Goal: Task Accomplishment & Management: Manage account settings

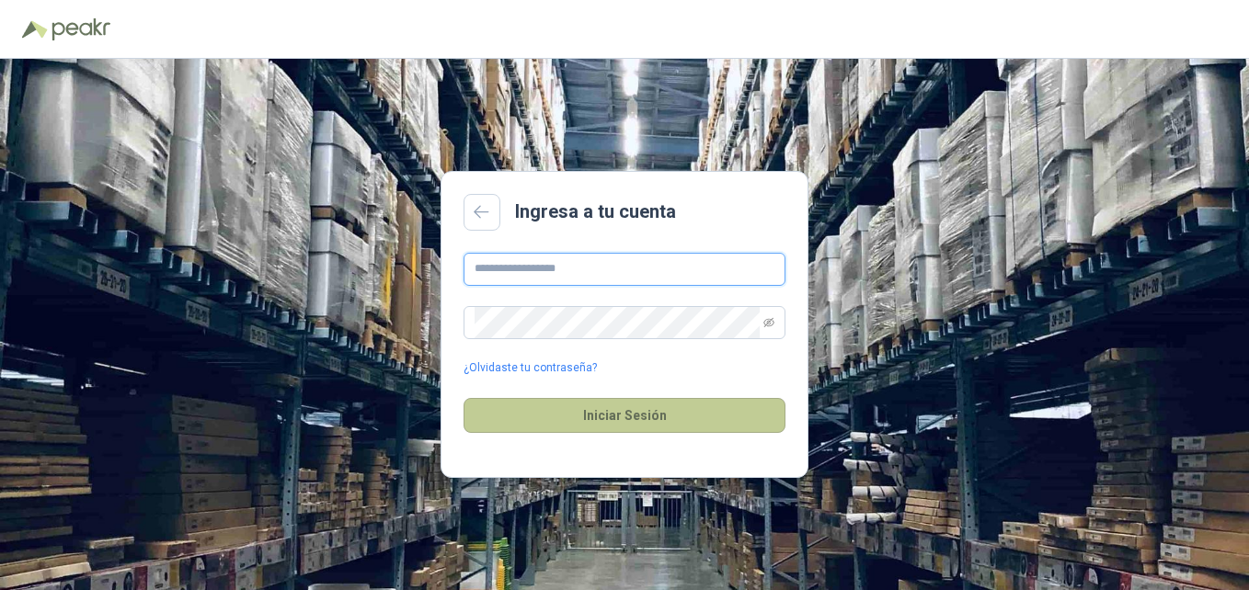
type input "**********"
click at [675, 422] on button "Iniciar Sesión" at bounding box center [625, 415] width 322 height 35
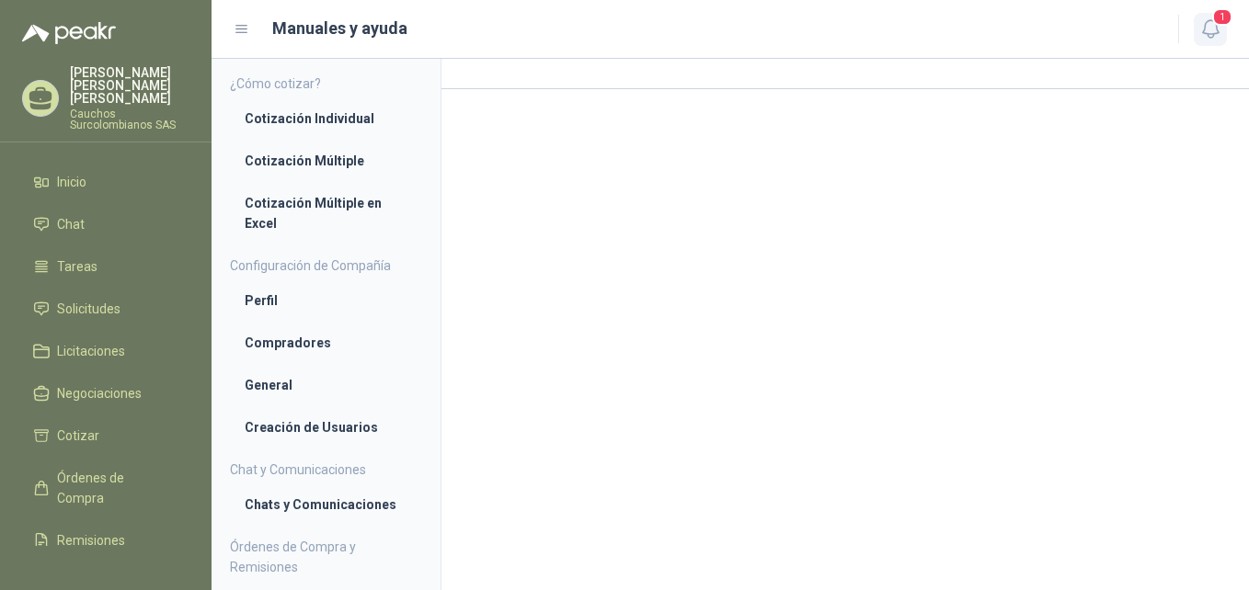
click at [1221, 26] on span "1" at bounding box center [1222, 16] width 20 height 17
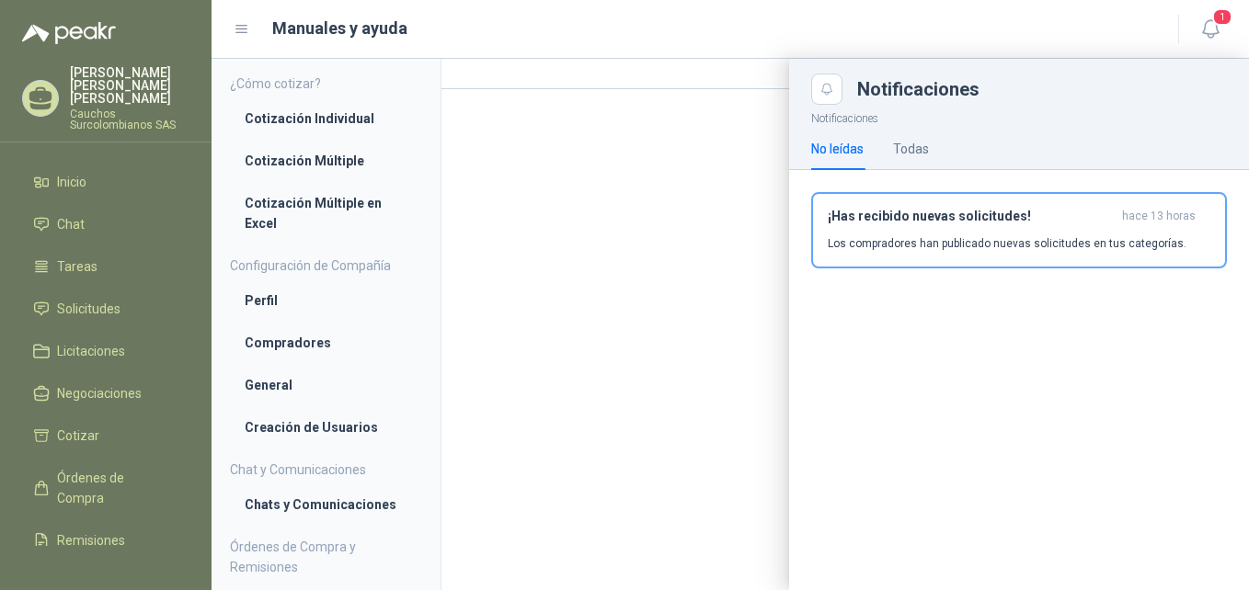
click at [727, 14] on header "Manuales y ayuda 1" at bounding box center [730, 29] width 1037 height 59
click at [325, 507] on div at bounding box center [730, 325] width 1037 height 532
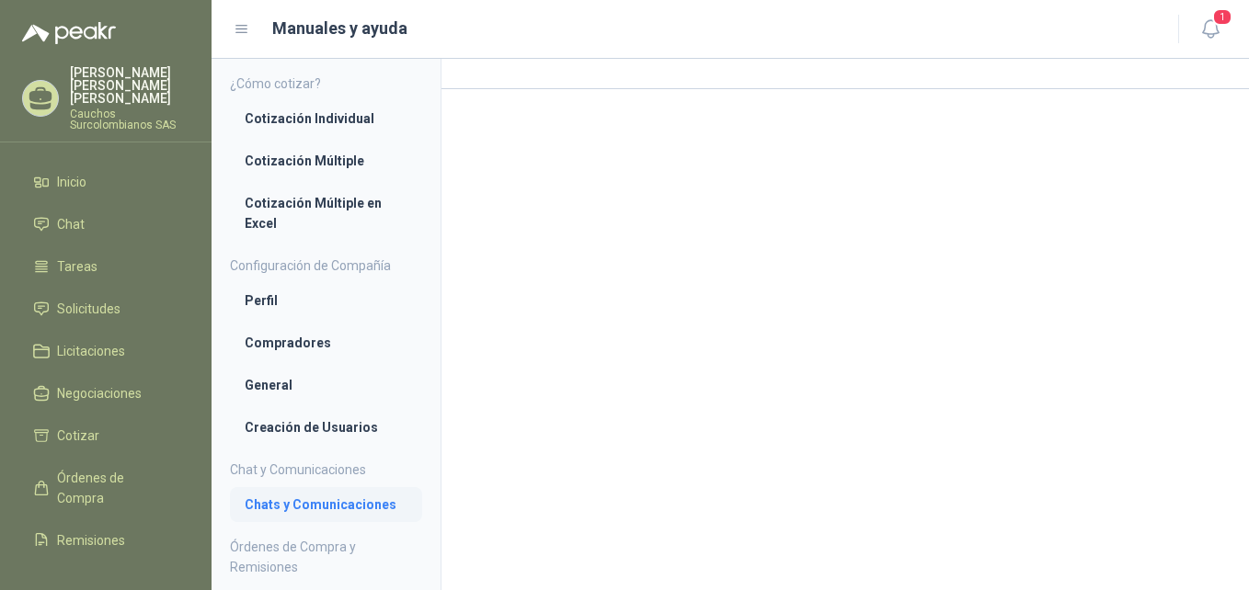
click at [293, 507] on li "Chats y Comunicaciones" at bounding box center [326, 505] width 163 height 20
click at [293, 507] on li "Chats y Comunicaciones" at bounding box center [326, 506] width 161 height 20
click at [865, 30] on div "Manuales y ayuda" at bounding box center [695, 29] width 923 height 26
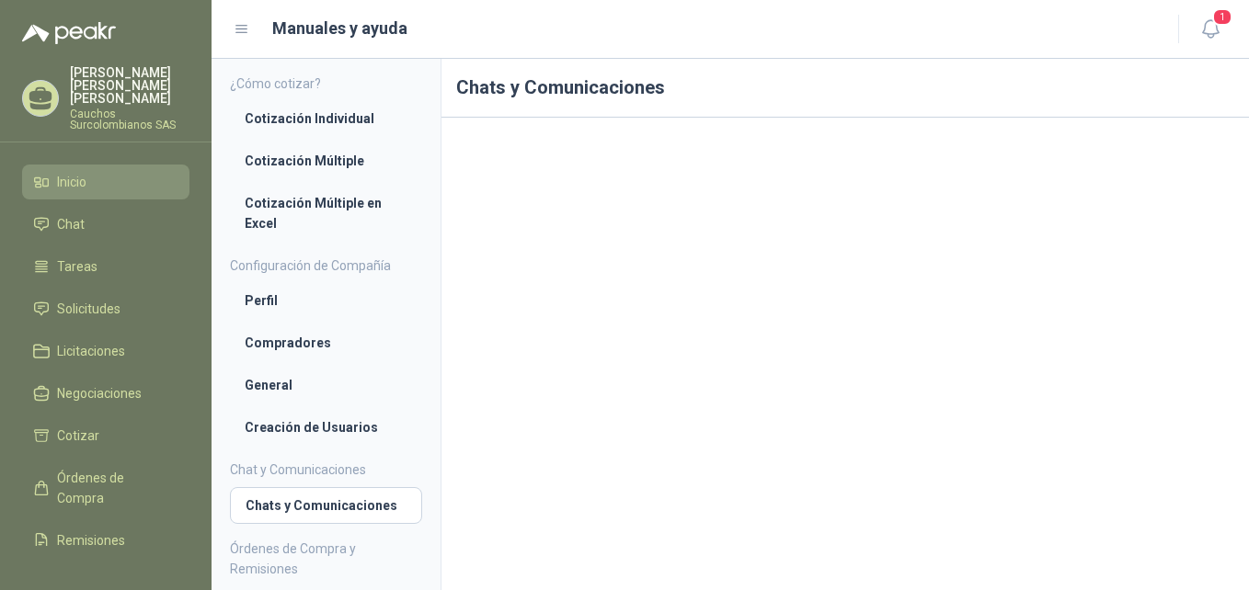
click at [78, 172] on span "Inicio" at bounding box center [71, 182] width 29 height 20
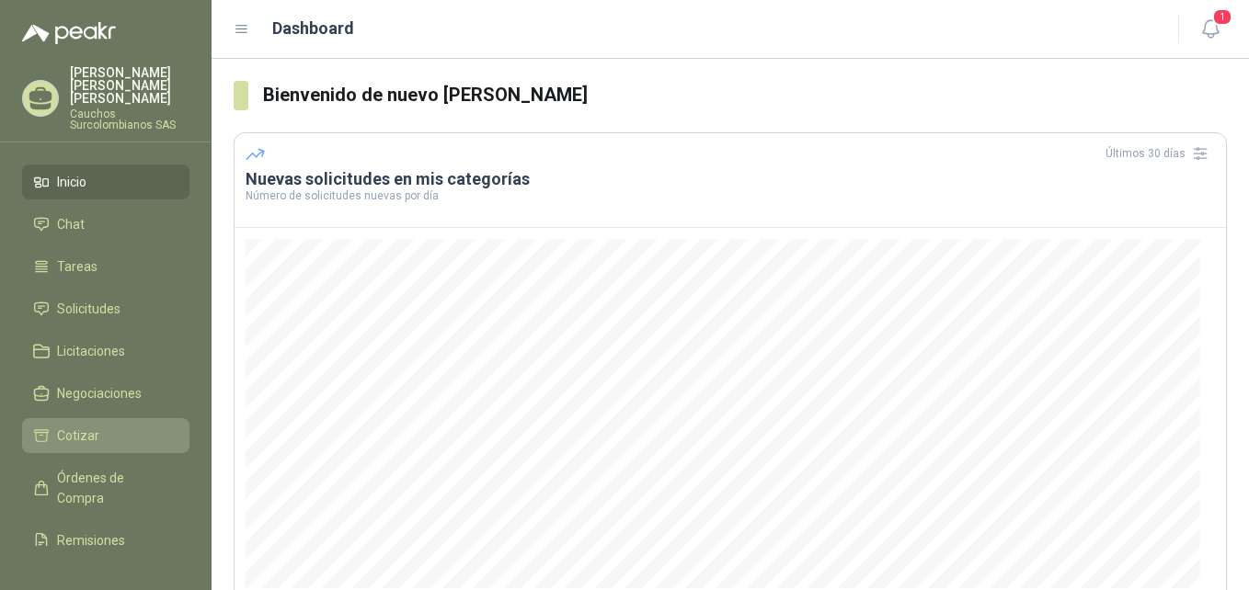
click at [94, 426] on span "Cotizar" at bounding box center [78, 436] width 42 height 20
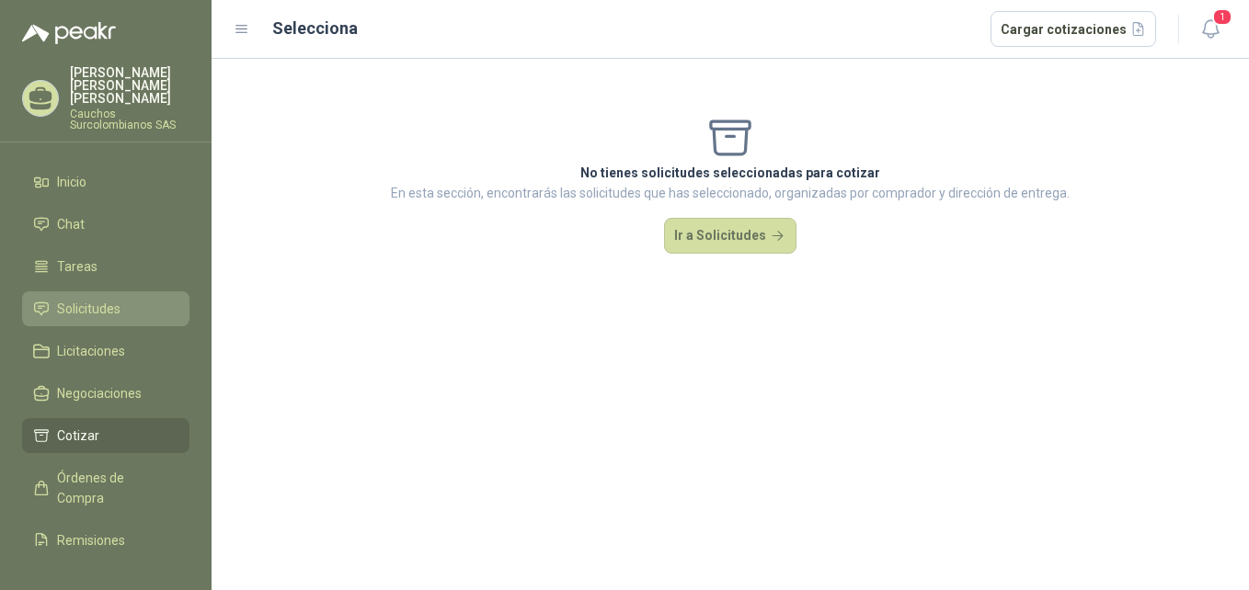
click at [104, 299] on span "Solicitudes" at bounding box center [88, 309] width 63 height 20
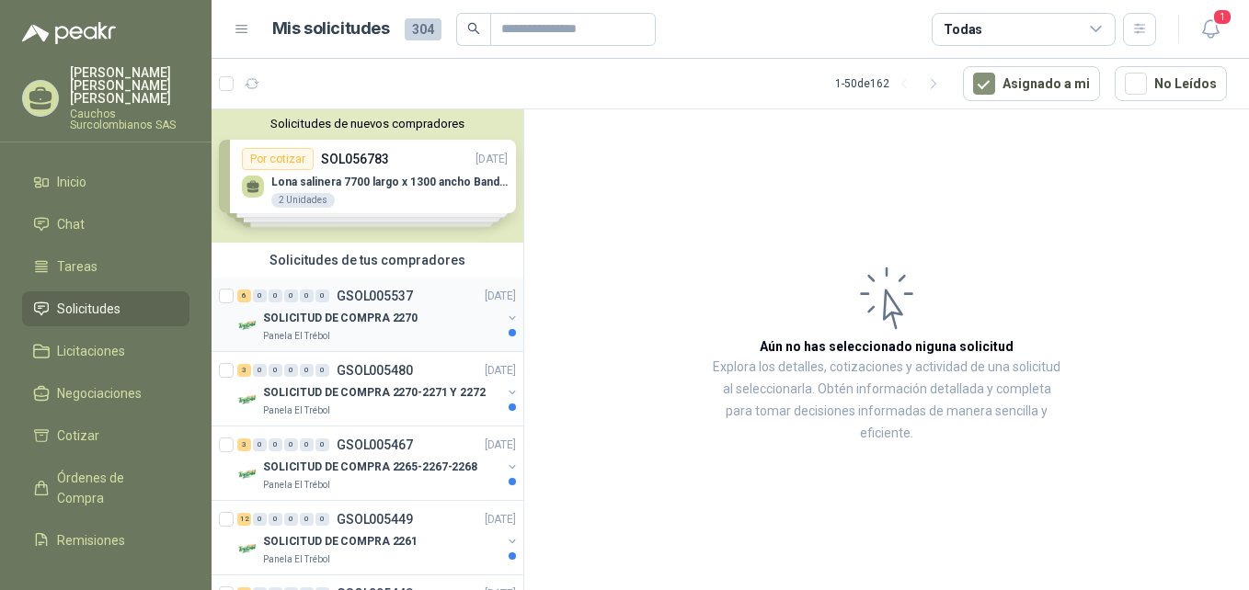
click at [356, 308] on div "SOLICITUD DE COMPRA 2270" at bounding box center [382, 318] width 238 height 22
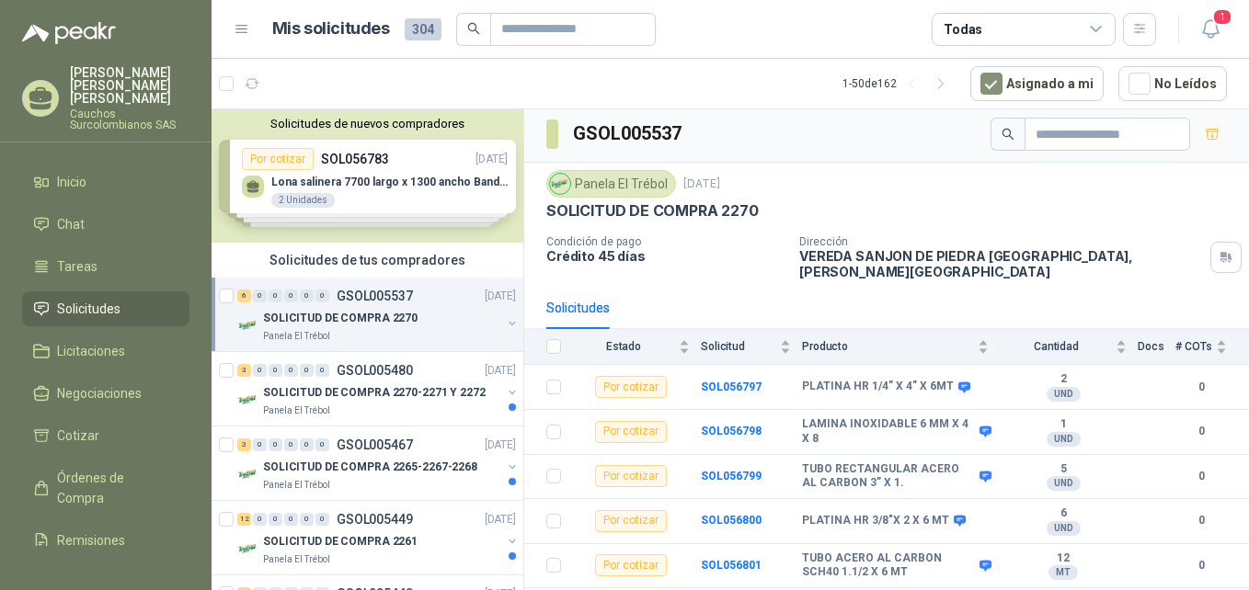
scroll to position [27, 0]
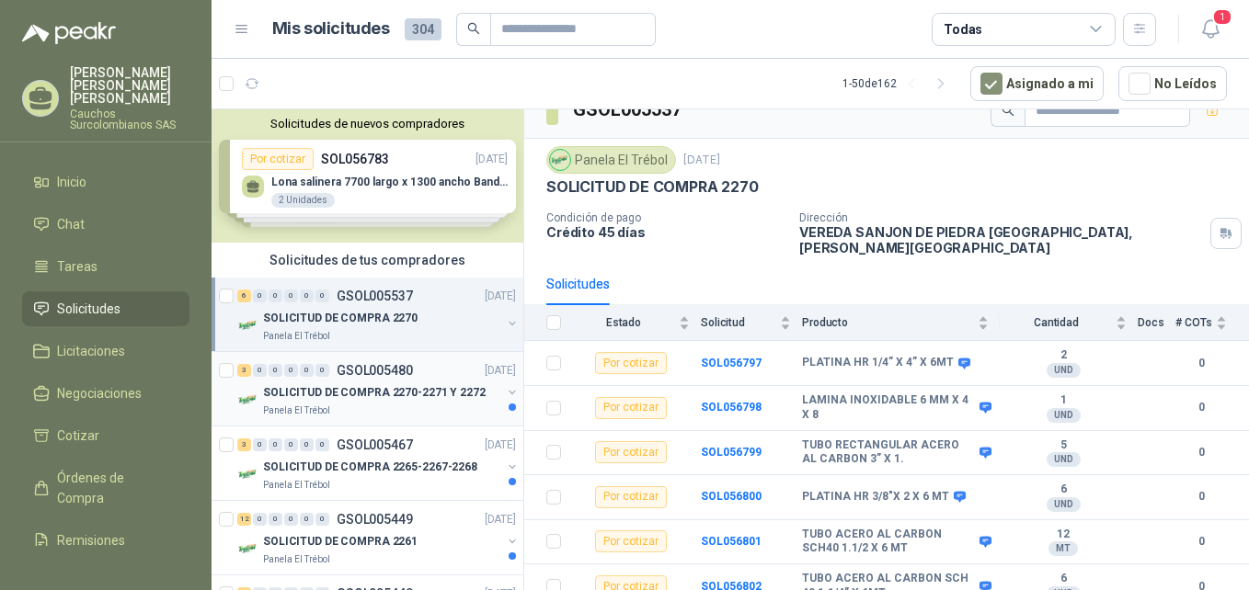
click at [365, 370] on p "GSOL005480" at bounding box center [375, 370] width 76 height 13
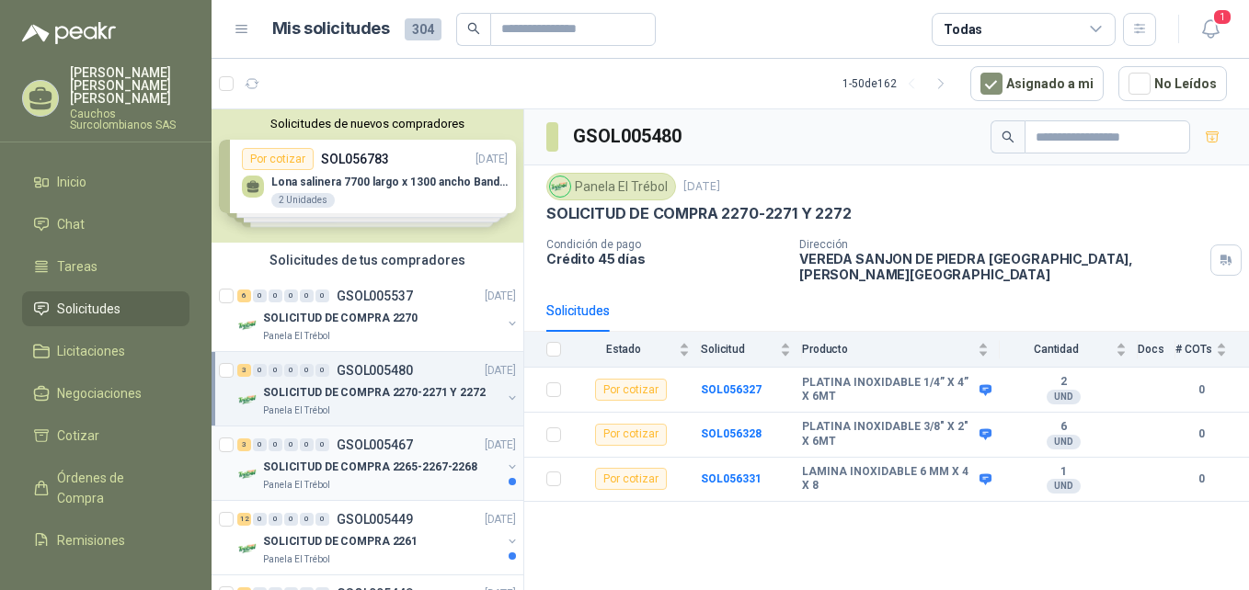
click at [392, 471] on p "SOLICITUD DE COMPRA 2265-2267-2268" at bounding box center [370, 467] width 214 height 17
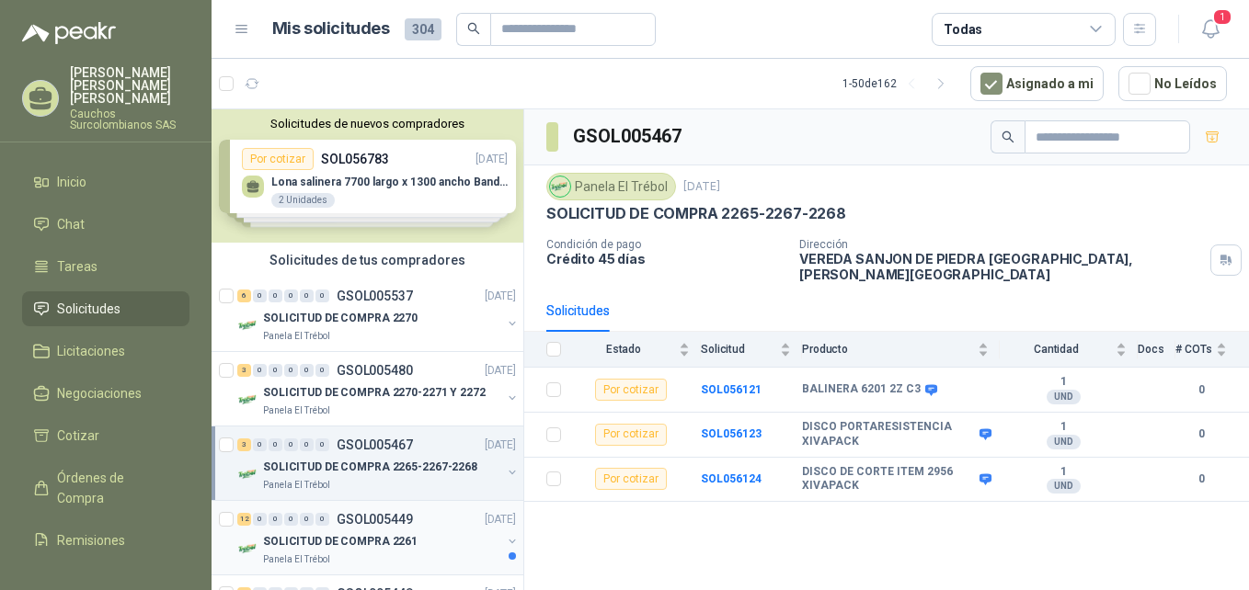
click at [384, 521] on p "GSOL005449" at bounding box center [375, 519] width 76 height 13
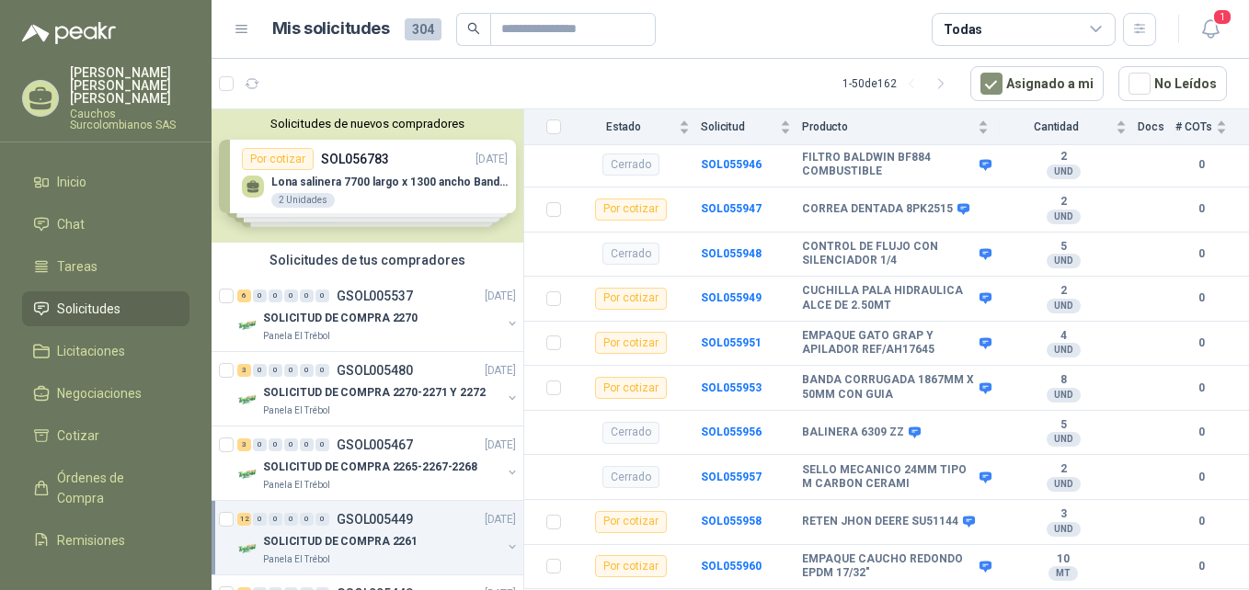
scroll to position [234, 0]
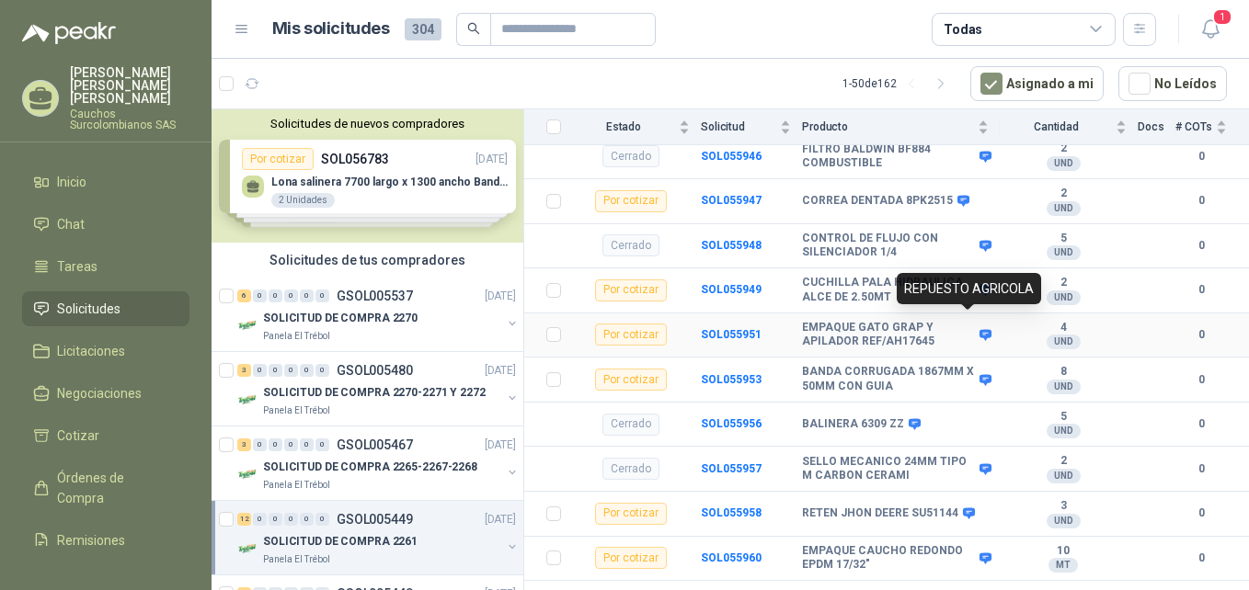
click at [980, 329] on icon at bounding box center [986, 334] width 12 height 11
click at [739, 328] on b "SOL055951" at bounding box center [731, 334] width 61 height 13
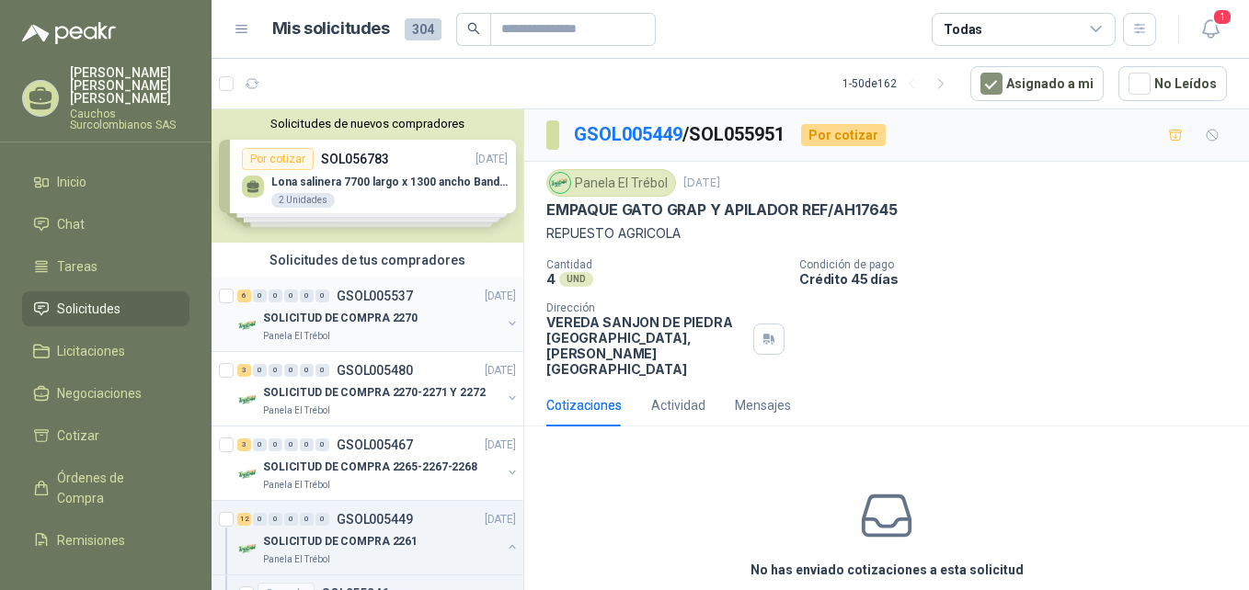
click at [379, 310] on p "SOLICITUD DE COMPRA 2270" at bounding box center [340, 318] width 155 height 17
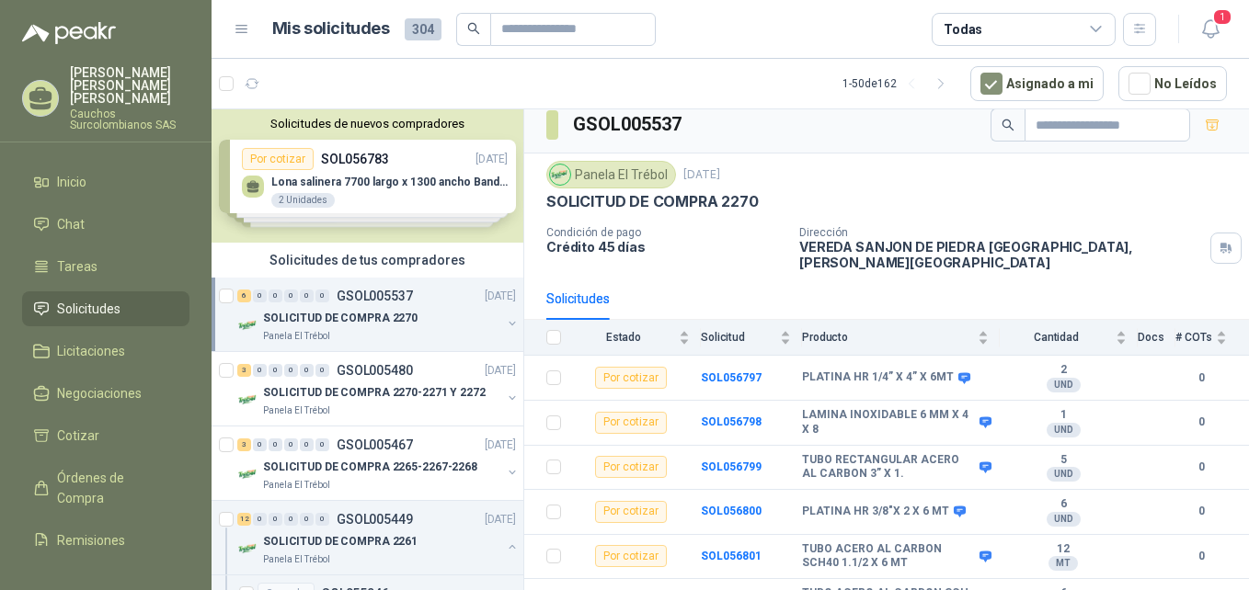
scroll to position [27, 0]
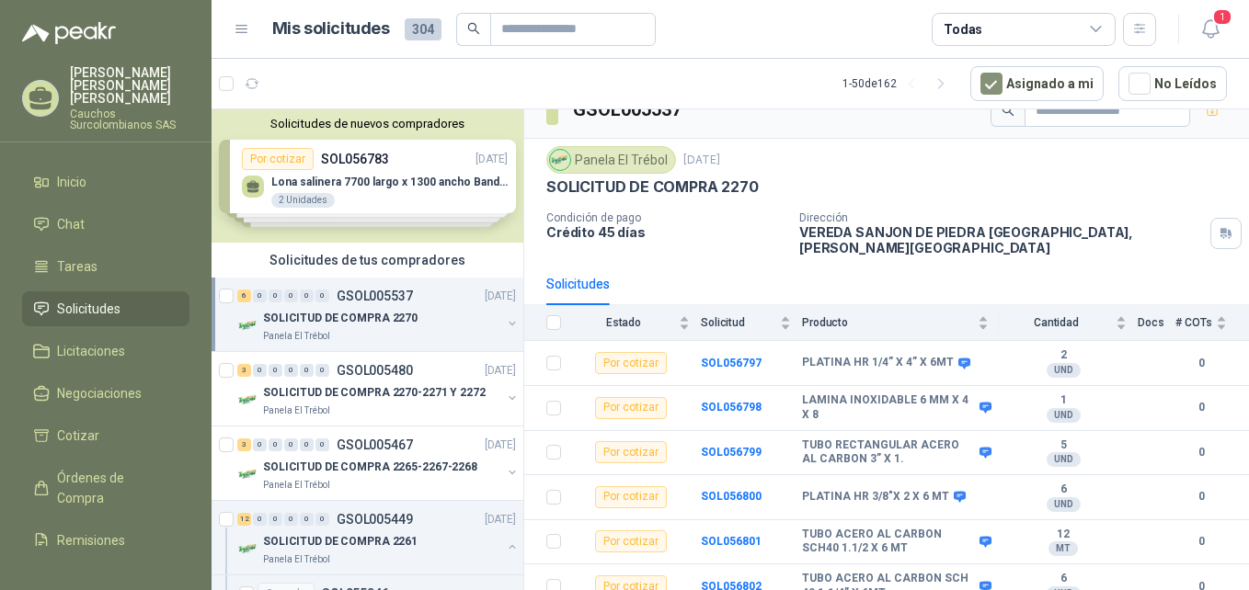
click at [372, 318] on p "SOLICITUD DE COMPRA 2270" at bounding box center [340, 318] width 155 height 17
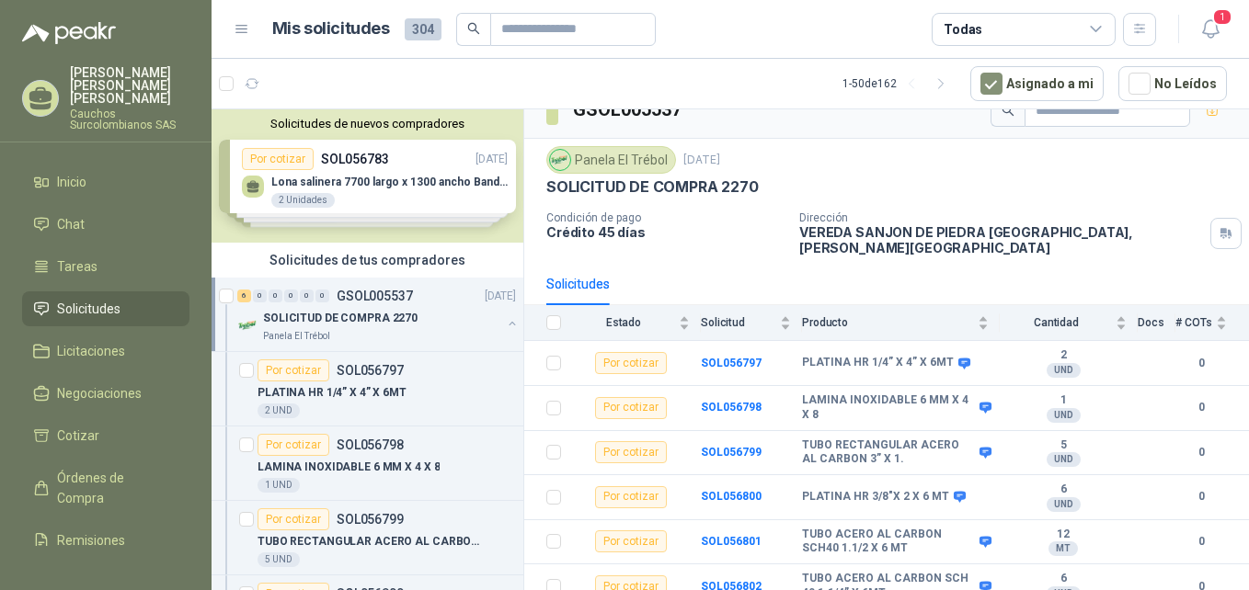
scroll to position [6, 0]
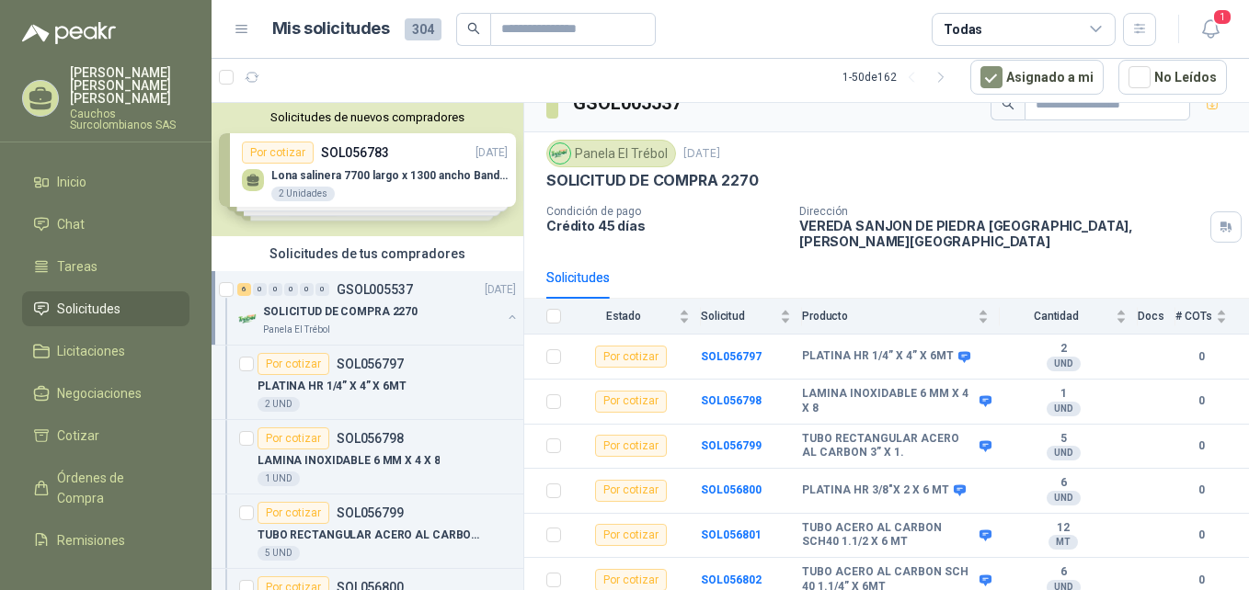
click at [405, 297] on div "6 0 0 0 0 0 GSOL005537 [DATE]" at bounding box center [378, 290] width 282 height 22
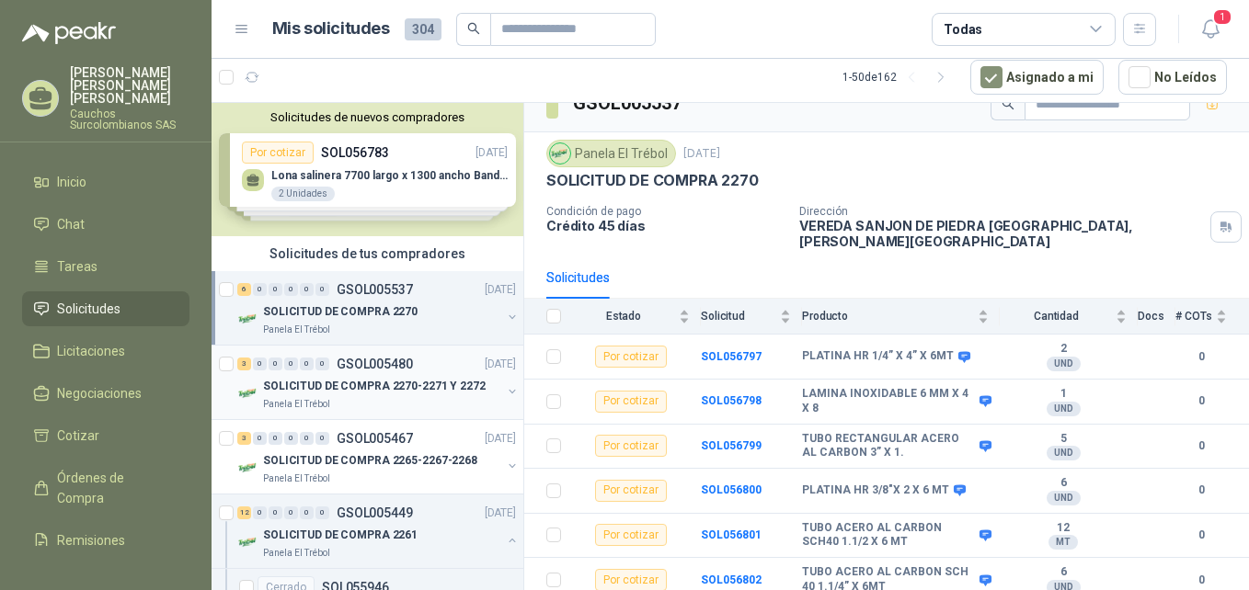
click at [399, 367] on p "GSOL005480" at bounding box center [375, 364] width 76 height 13
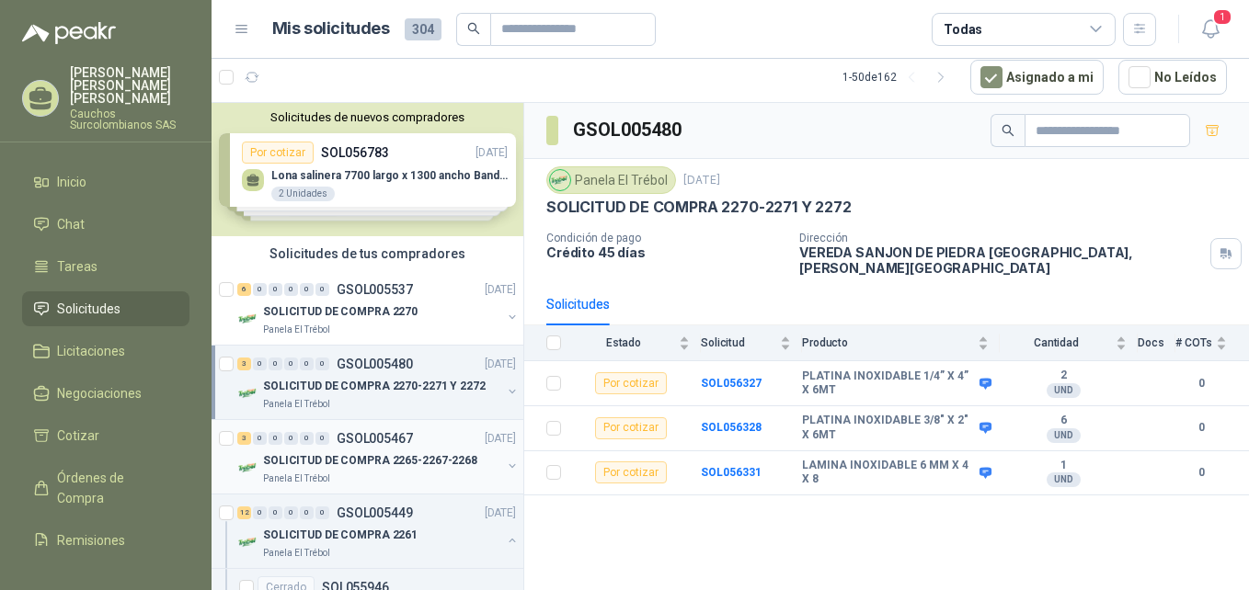
click at [382, 453] on p "SOLICITUD DE COMPRA 2265-2267-2268" at bounding box center [370, 461] width 214 height 17
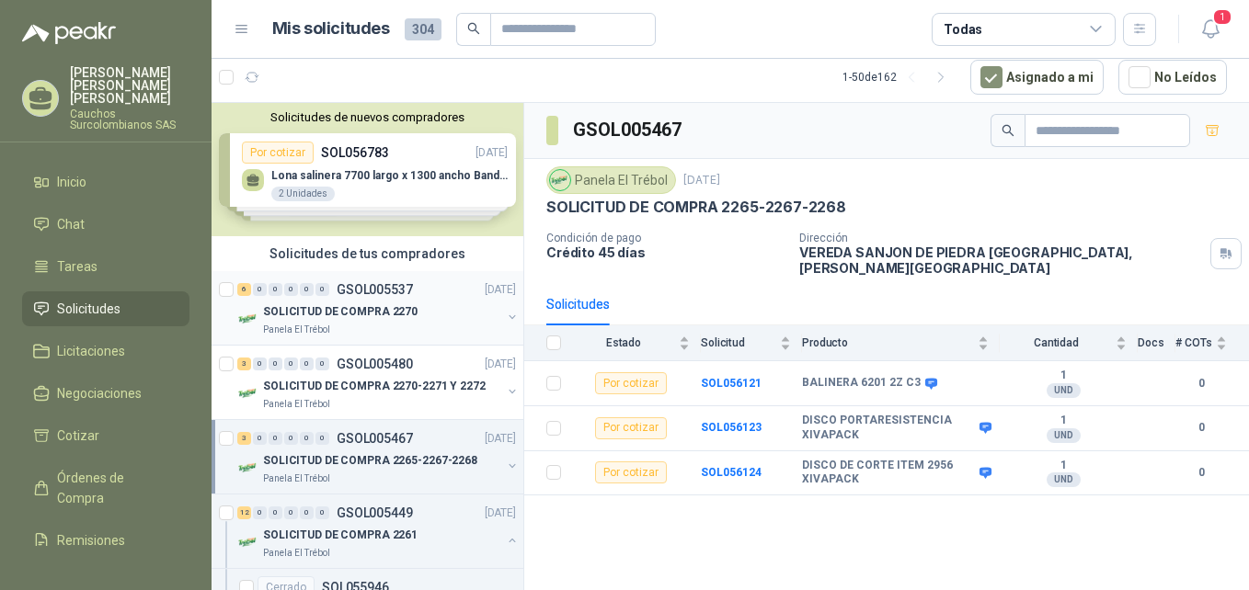
click at [375, 315] on p "SOLICITUD DE COMPRA 2270" at bounding box center [340, 312] width 155 height 17
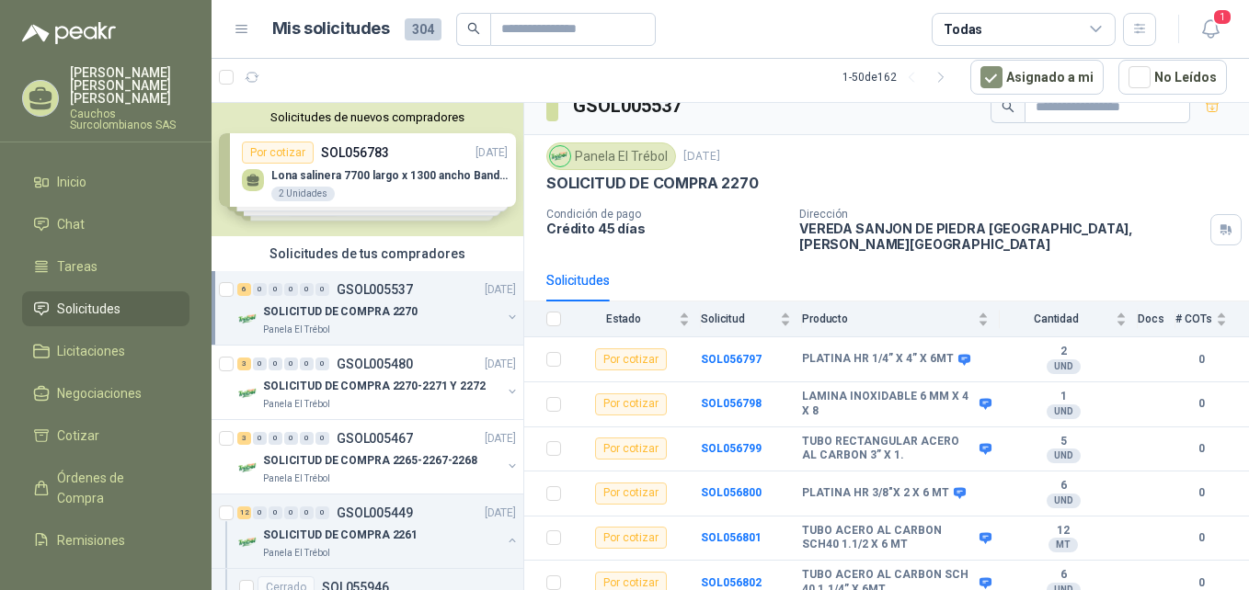
scroll to position [27, 0]
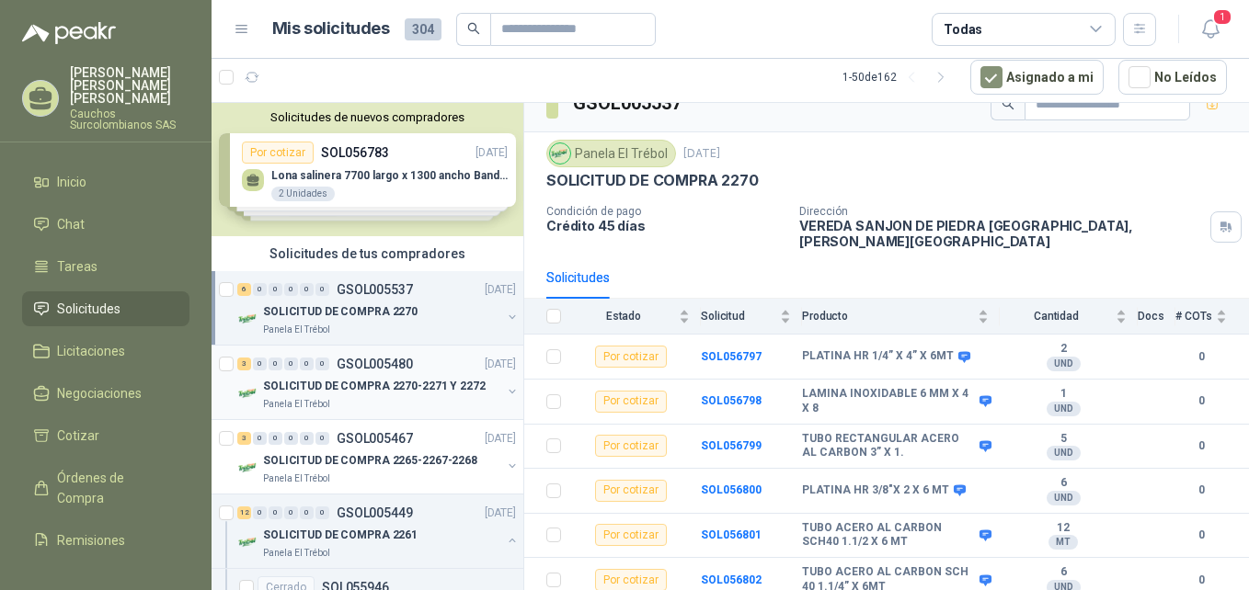
click at [393, 391] on p "SOLICITUD DE COMPRA 2270-2271 Y 2272" at bounding box center [374, 386] width 223 height 17
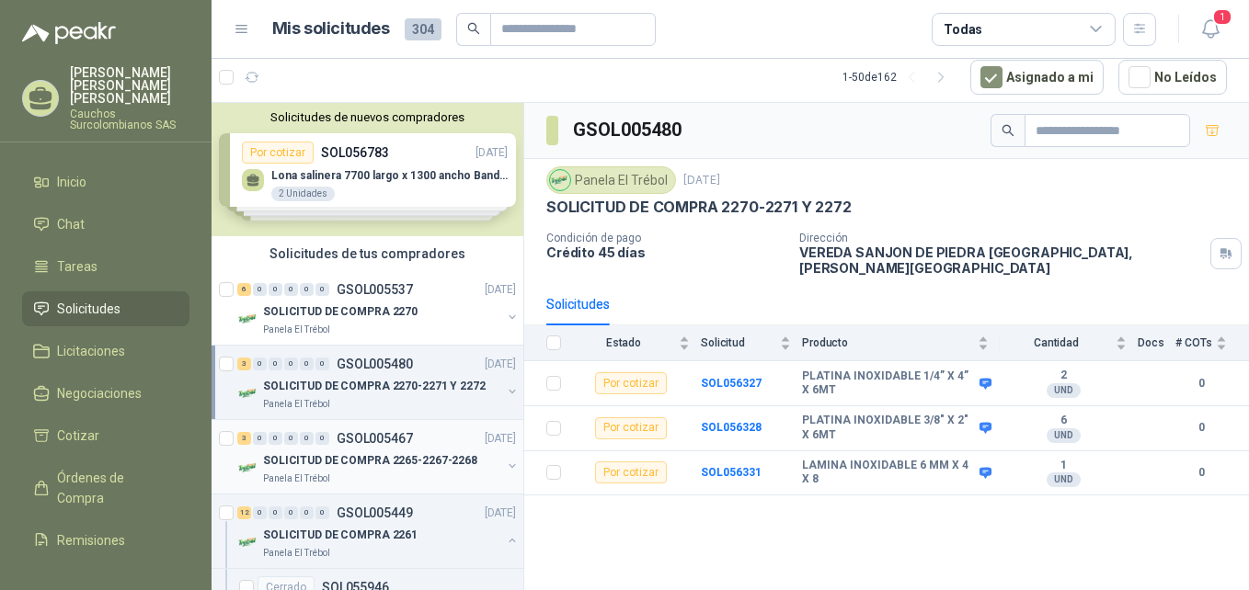
click at [408, 450] on div "SOLICITUD DE COMPRA 2265-2267-2268" at bounding box center [382, 461] width 238 height 22
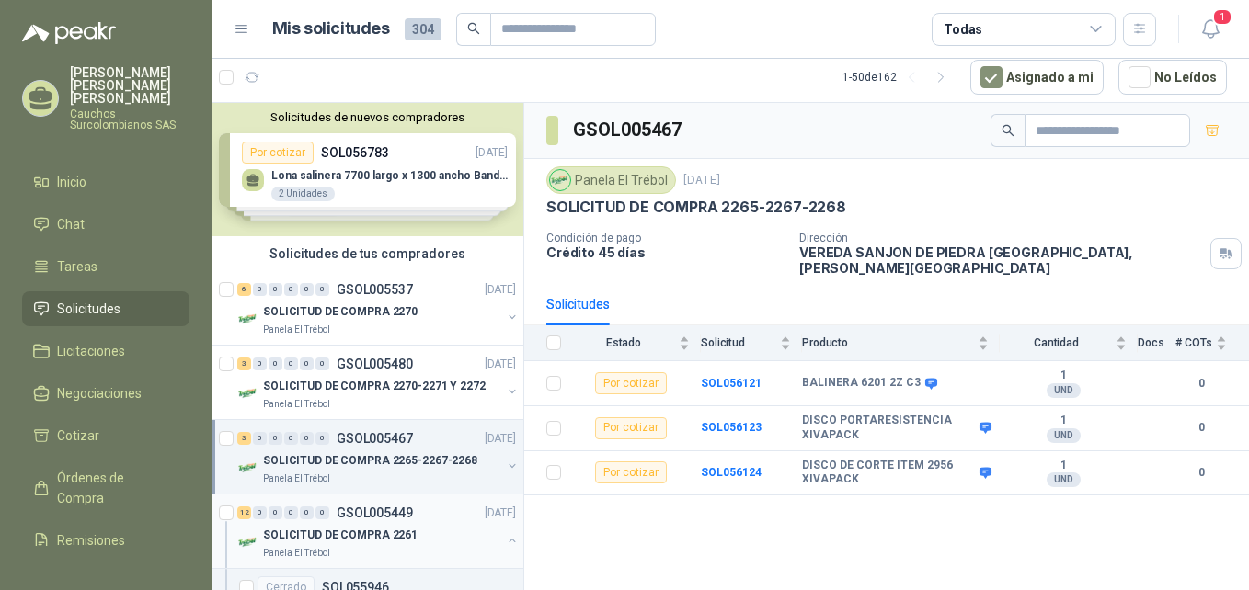
click at [417, 522] on div "12 0 0 0 0 0 GSOL005449 [DATE]" at bounding box center [378, 513] width 282 height 22
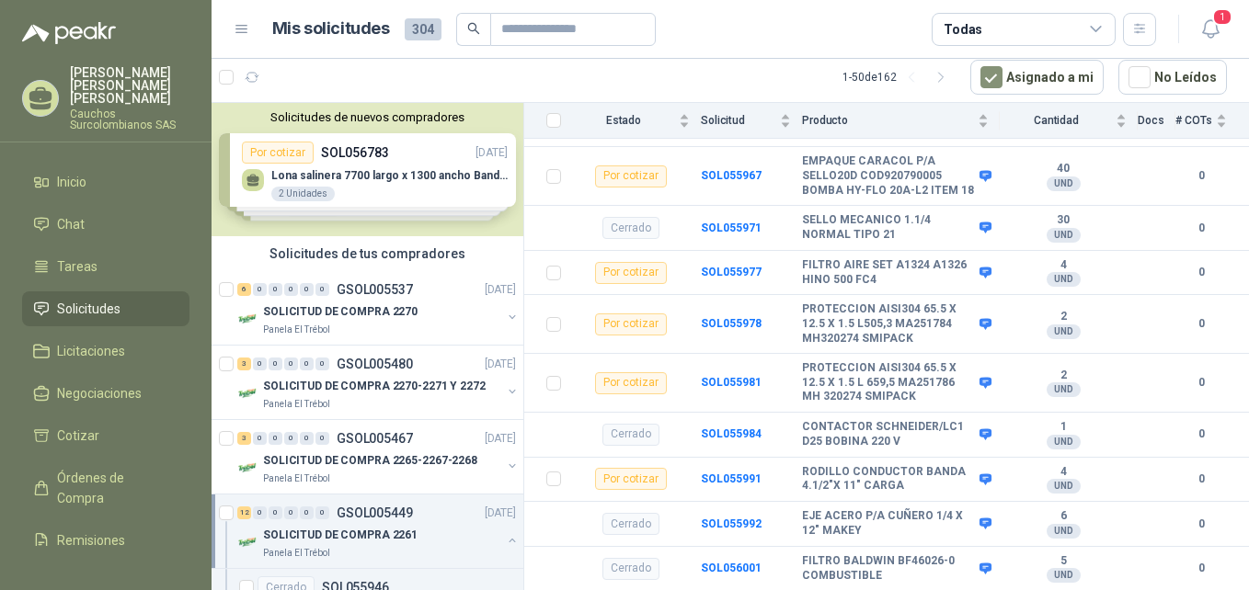
scroll to position [871, 0]
click at [141, 384] on span "Negociaciones" at bounding box center [99, 394] width 85 height 20
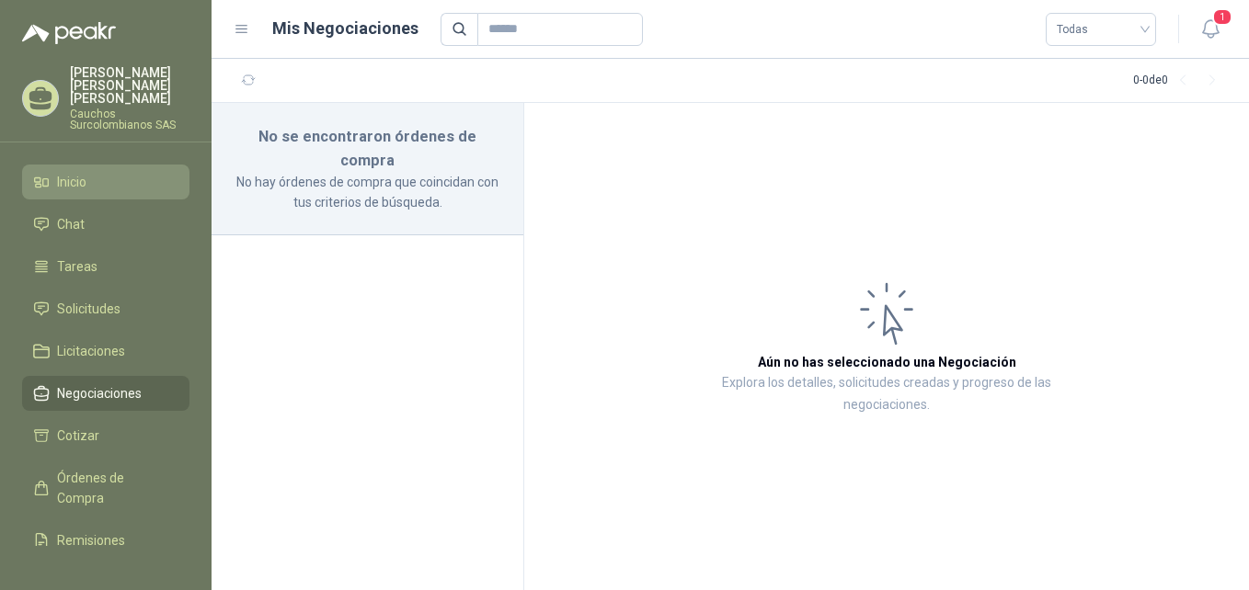
click at [103, 172] on li "Inicio" at bounding box center [105, 182] width 145 height 20
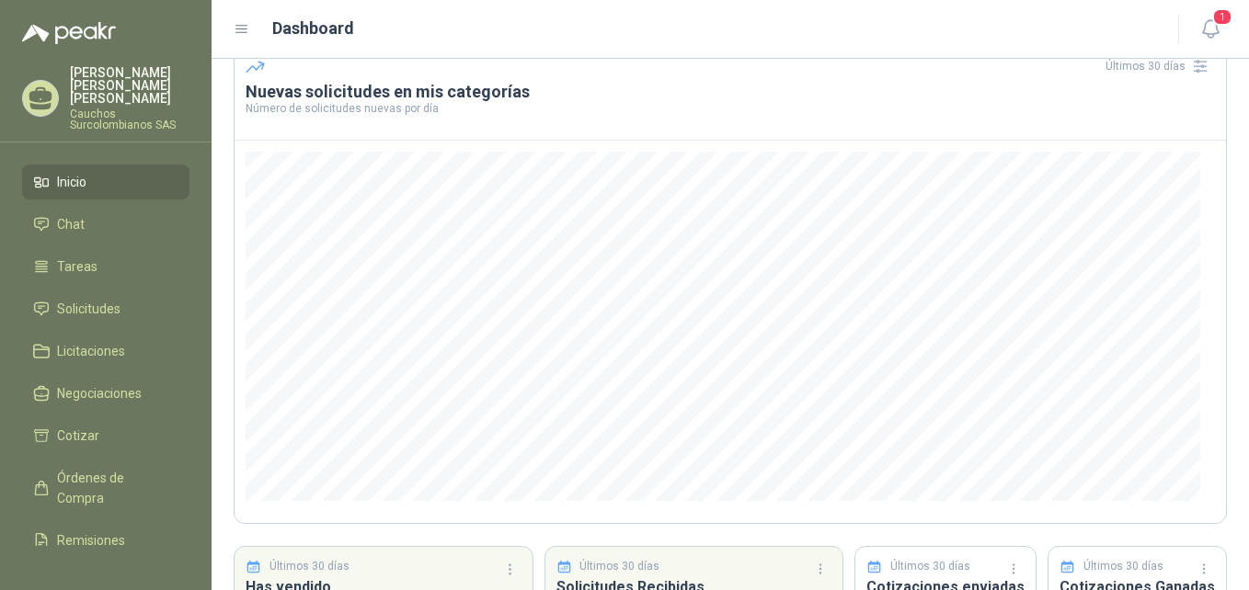
scroll to position [238, 0]
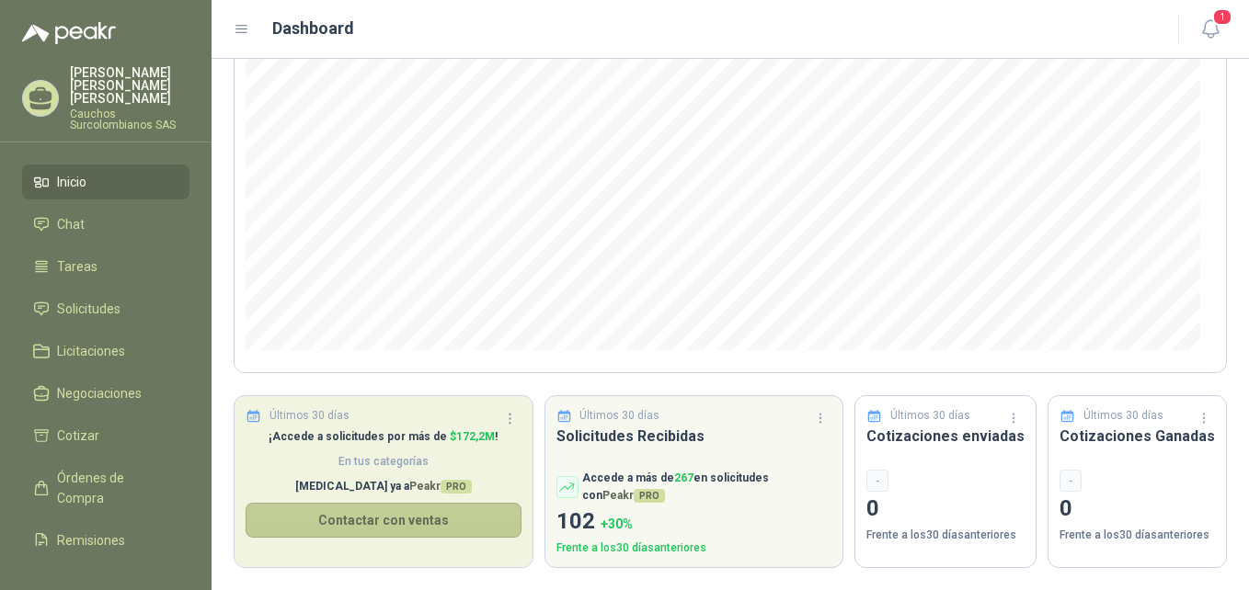
click at [403, 521] on button "Contactar con ventas" at bounding box center [384, 520] width 276 height 35
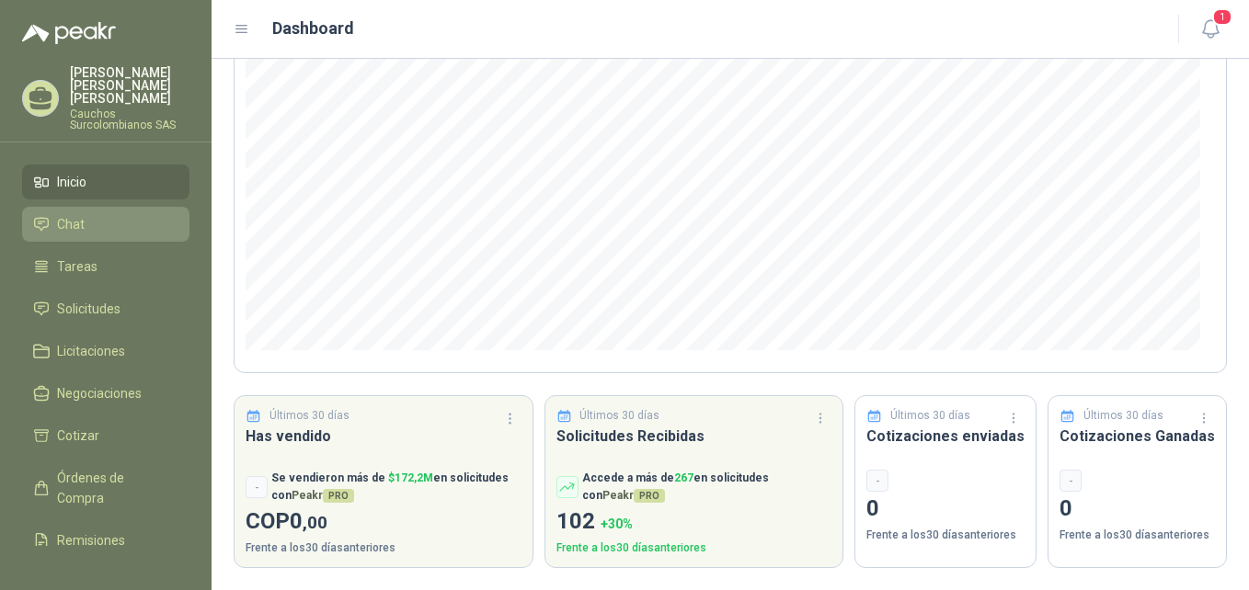
click at [103, 214] on li "Chat" at bounding box center [105, 224] width 145 height 20
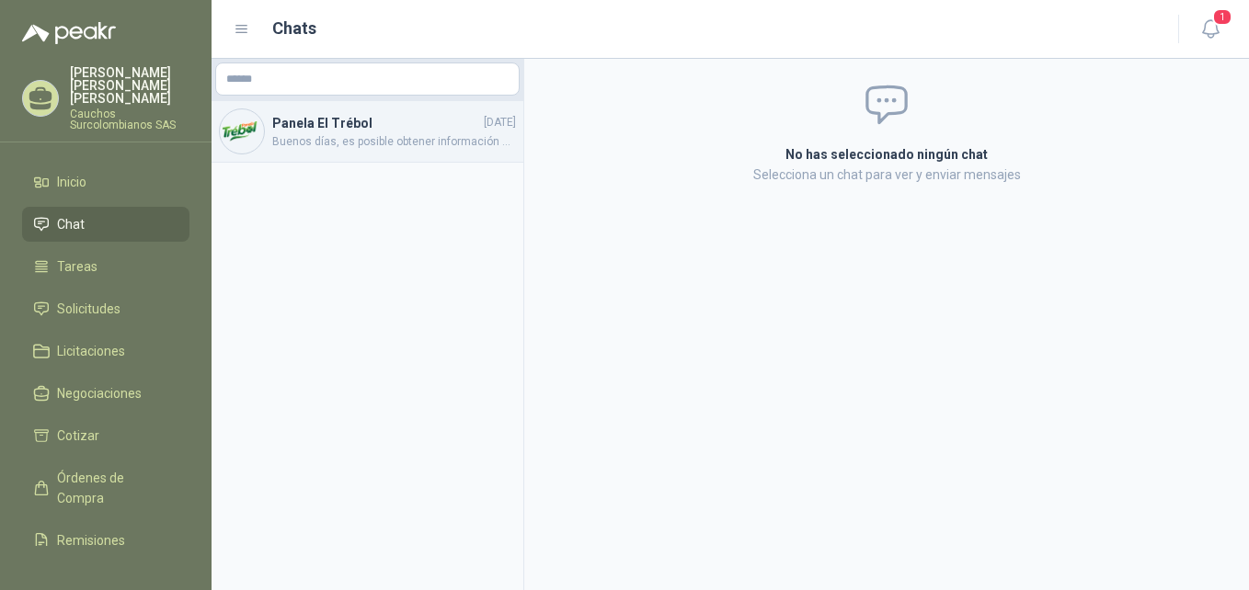
click at [364, 138] on span "Buenos días, es posible obtener información adicional sobre el rodillo. Ejemplo…" at bounding box center [394, 141] width 244 height 17
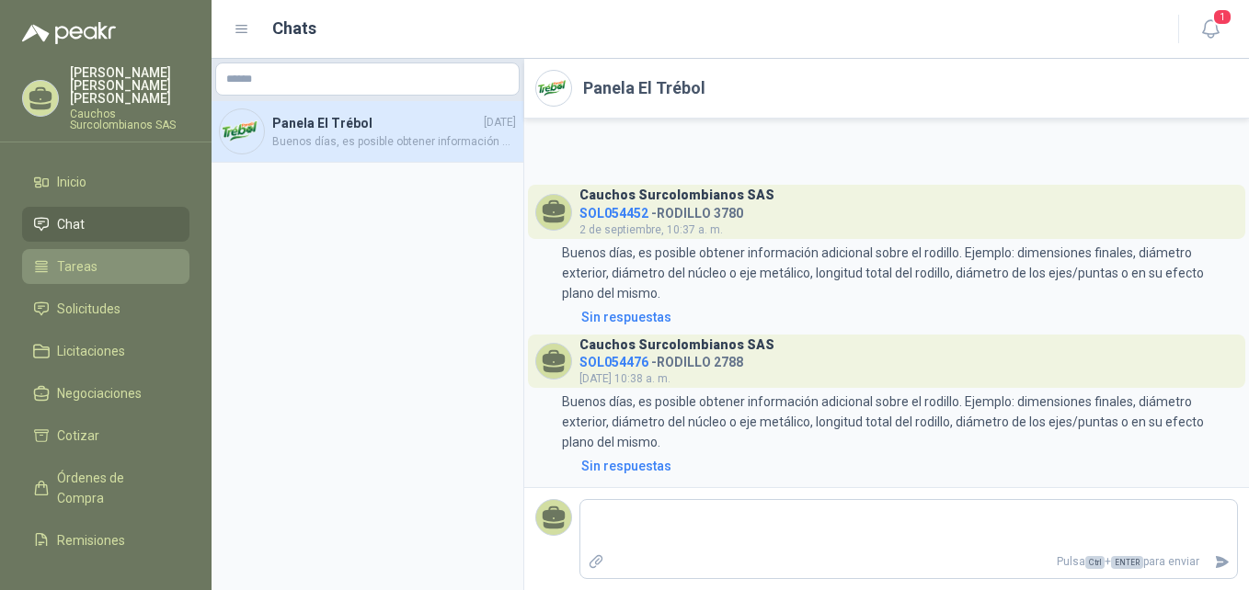
click at [93, 256] on link "Tareas" at bounding box center [105, 266] width 167 height 35
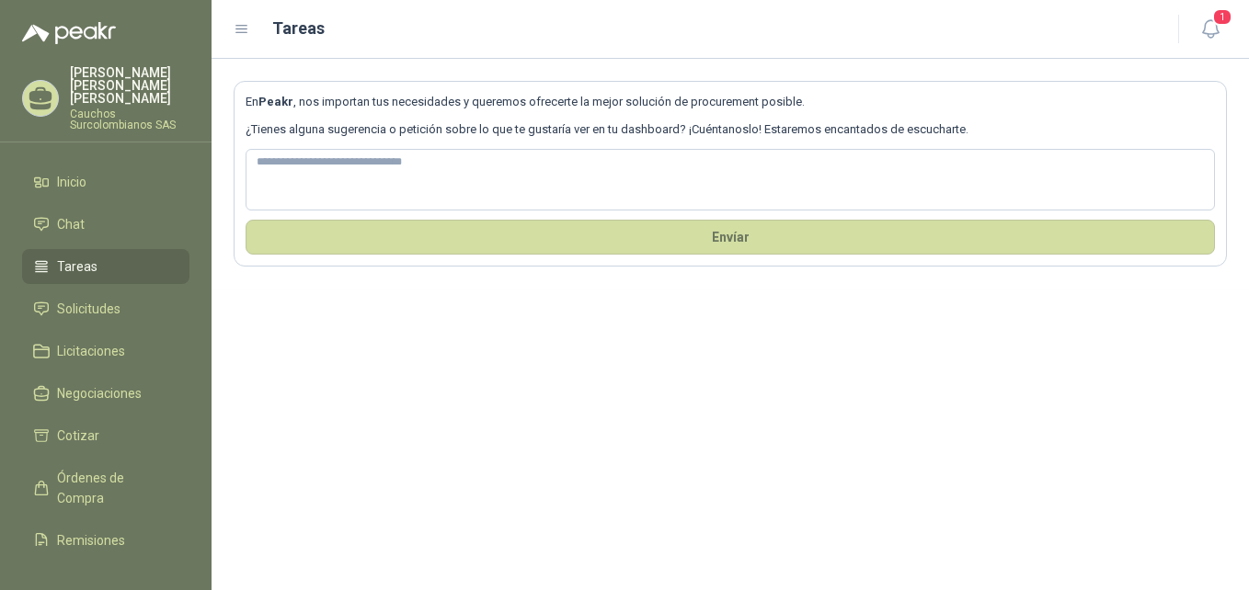
click at [96, 432] on ul "Inicio Chat Tareas Solicitudes Licitaciones Negociaciones Cotizar Órdenes de Co…" at bounding box center [106, 356] width 212 height 382
click at [101, 341] on span "Licitaciones" at bounding box center [91, 351] width 68 height 20
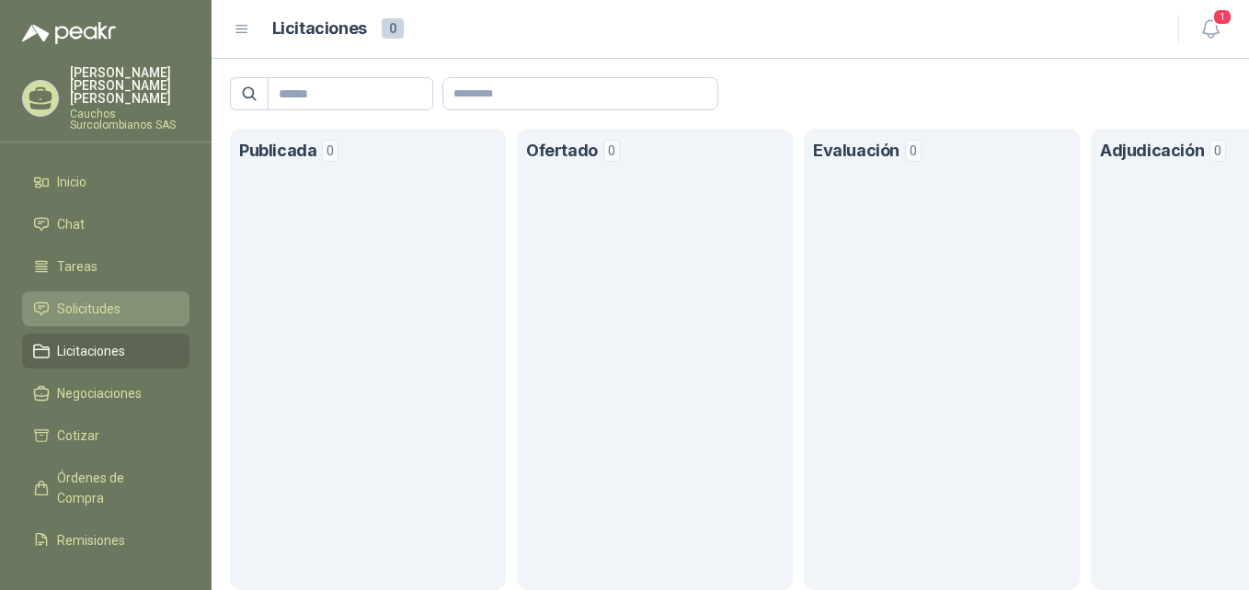
click at [101, 299] on span "Solicitudes" at bounding box center [88, 309] width 63 height 20
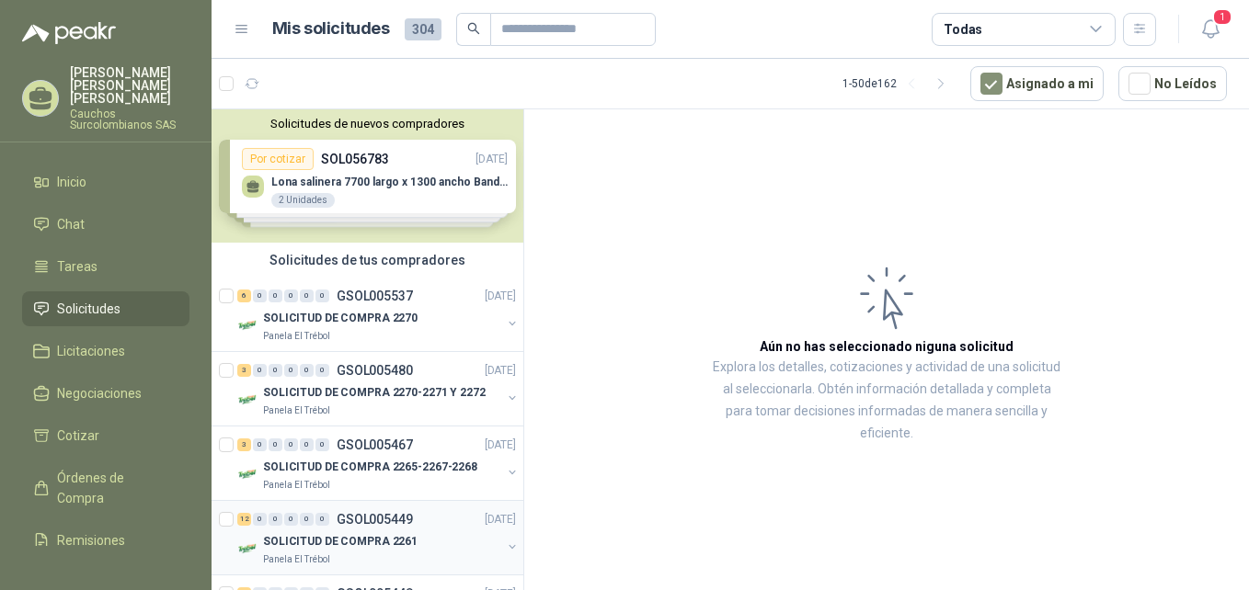
click at [368, 519] on p "GSOL005449" at bounding box center [375, 519] width 76 height 13
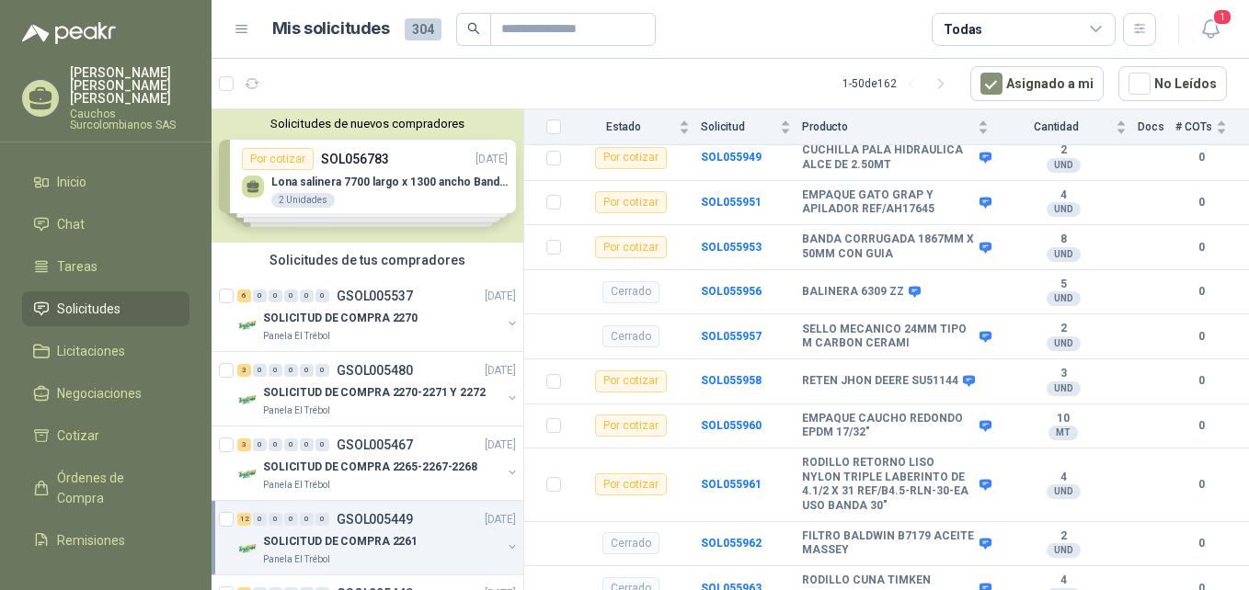
scroll to position [383, 0]
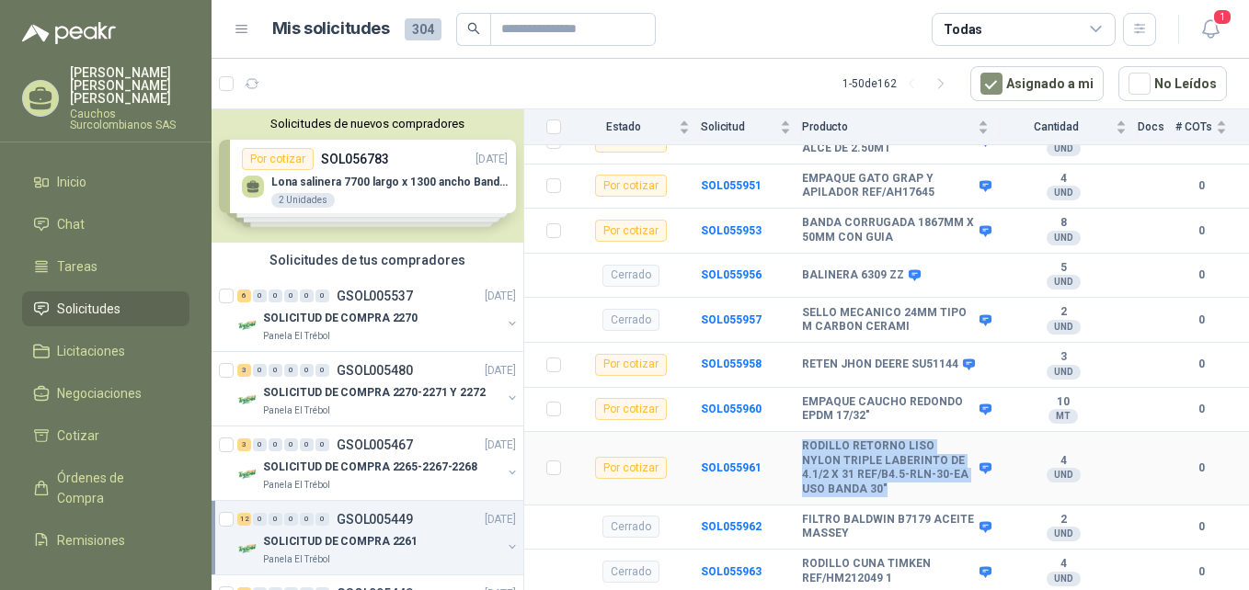
drag, startPoint x: 802, startPoint y: 436, endPoint x: 908, endPoint y: 474, distance: 112.3
click at [908, 474] on b "RODILLO RETORNO LISO NYLON TRIPLE LABERINTO DE 4.1/2 X 31 REF/B4.5-RLN-30-EA US…" at bounding box center [888, 468] width 173 height 57
copy b "RODILLO RETORNO LISO NYLON TRIPLE LABERINTO DE 4.1/2 X 31 REF/B4.5-RLN-30-EA US…"
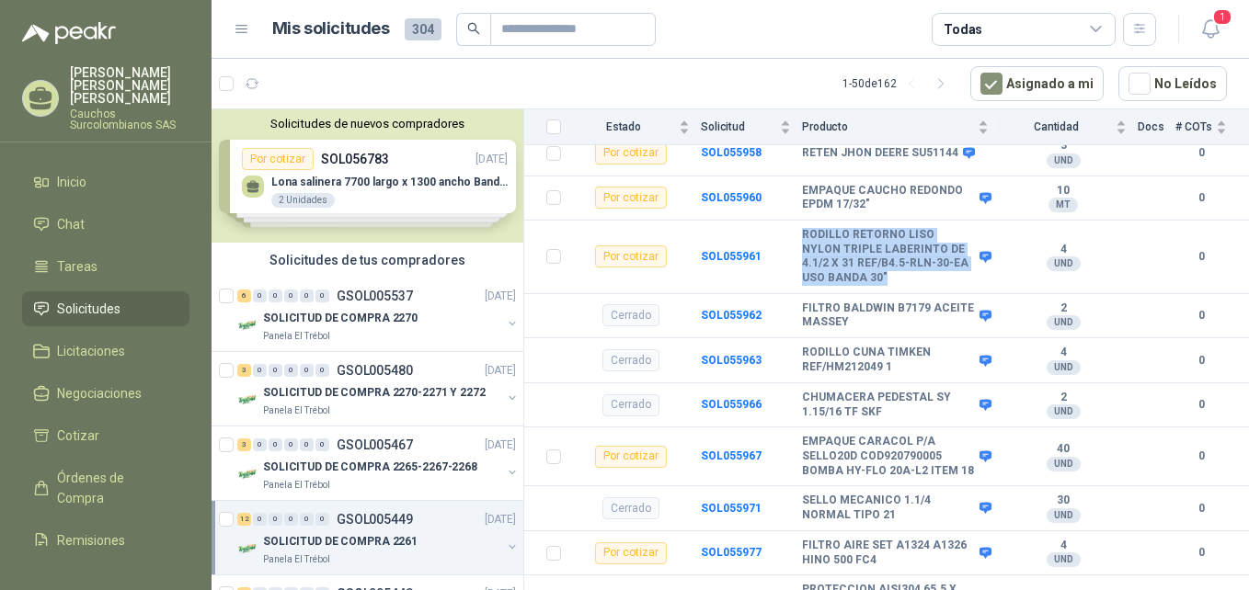
scroll to position [582, 0]
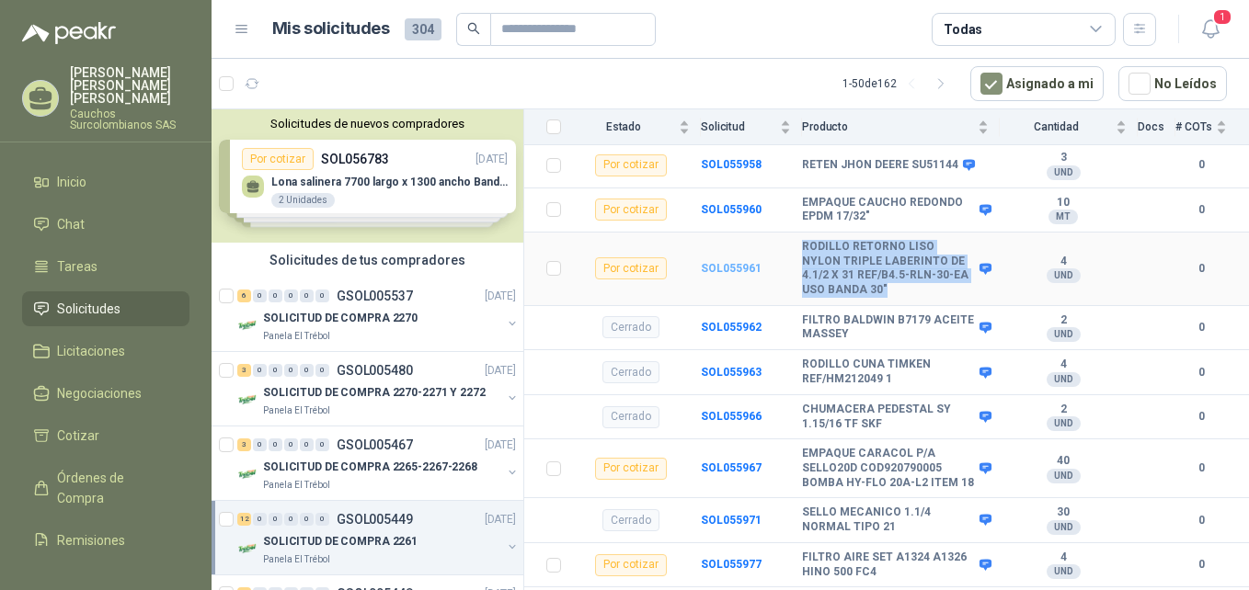
click at [736, 262] on b "SOL055961" at bounding box center [731, 268] width 61 height 13
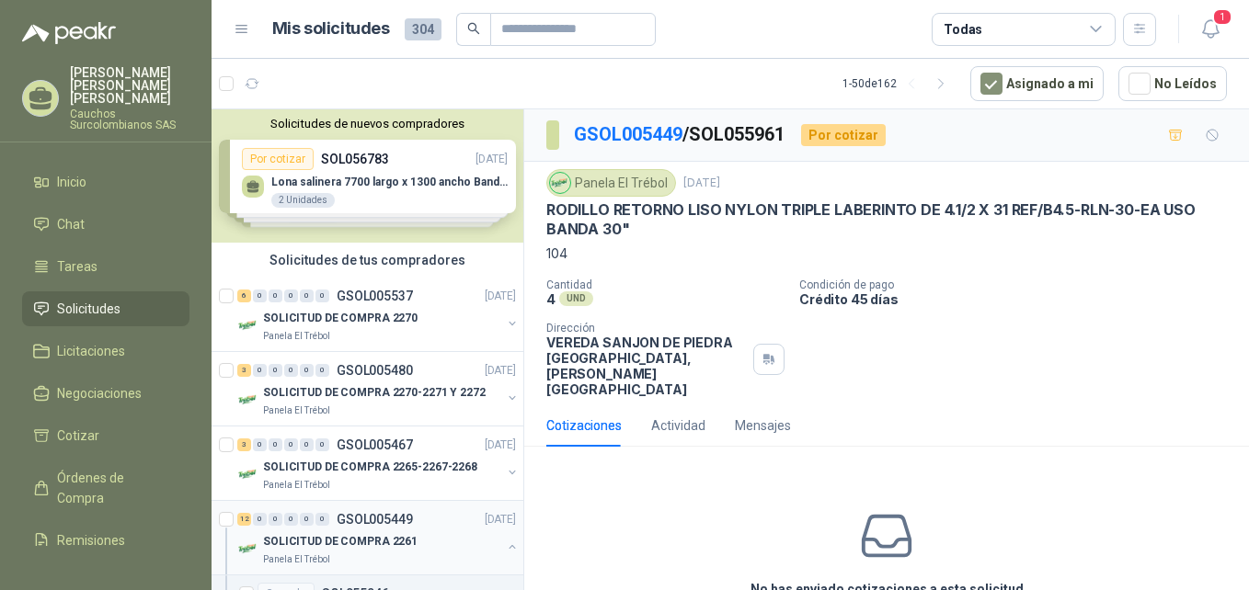
click at [352, 520] on p "GSOL005449" at bounding box center [375, 519] width 76 height 13
